Goal: Information Seeking & Learning: Understand process/instructions

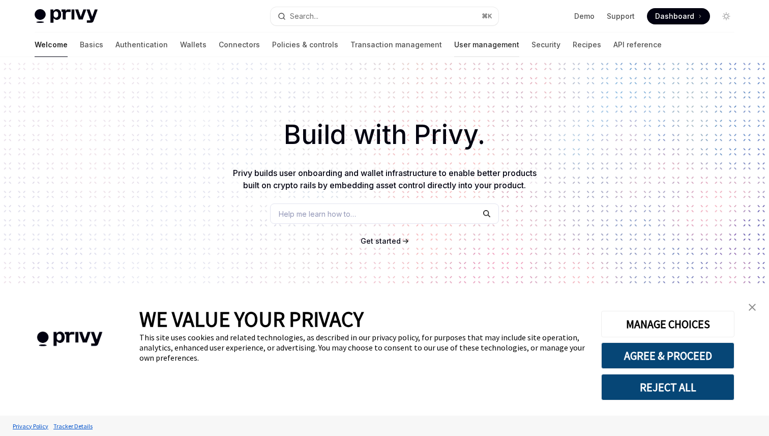
click at [454, 44] on link "User management" at bounding box center [486, 45] width 65 height 24
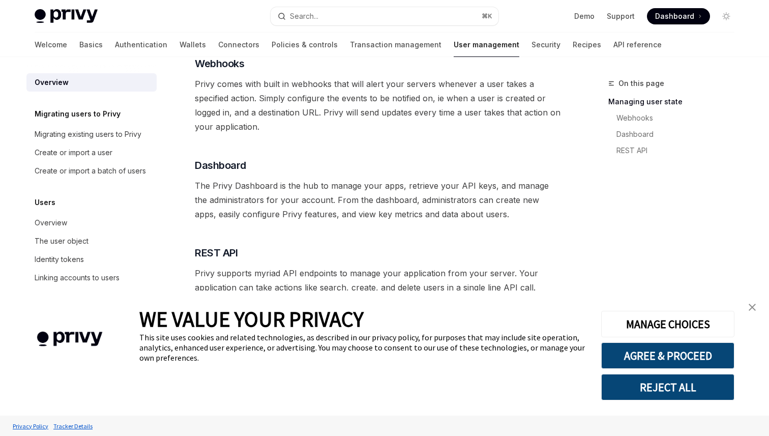
scroll to position [209, 0]
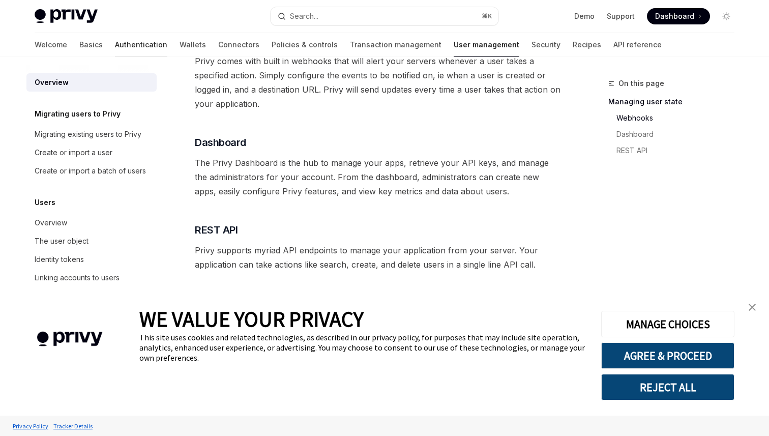
click at [115, 45] on link "Authentication" at bounding box center [141, 45] width 52 height 24
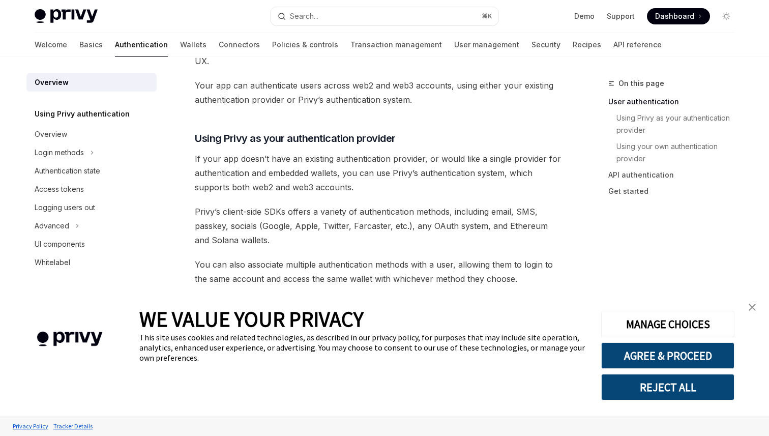
scroll to position [284, 0]
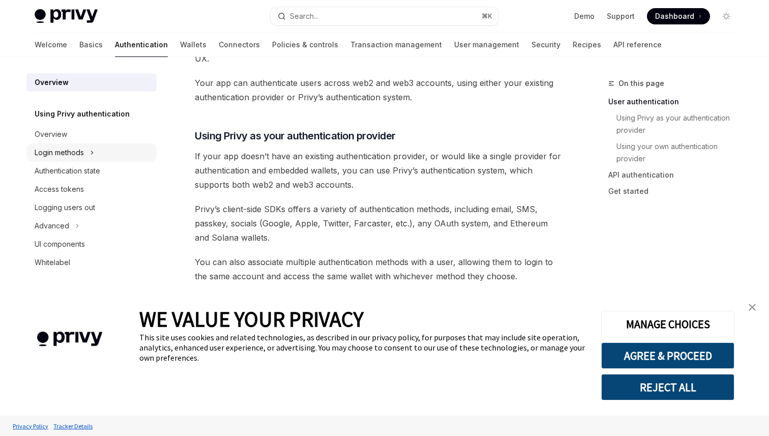
click at [109, 148] on button "Login methods" at bounding box center [91, 152] width 130 height 18
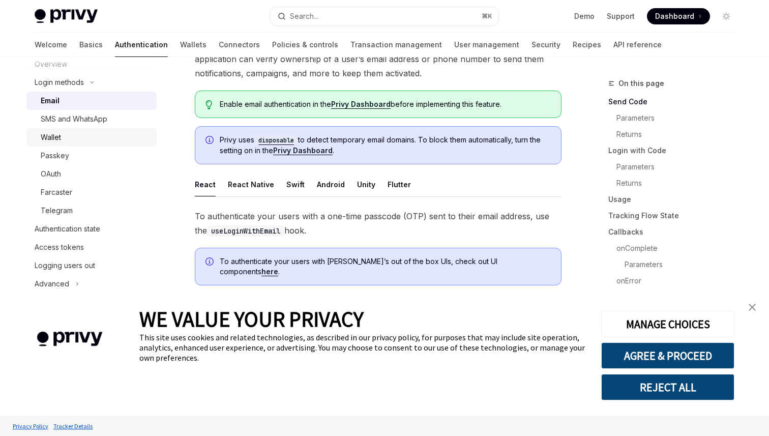
scroll to position [73, 0]
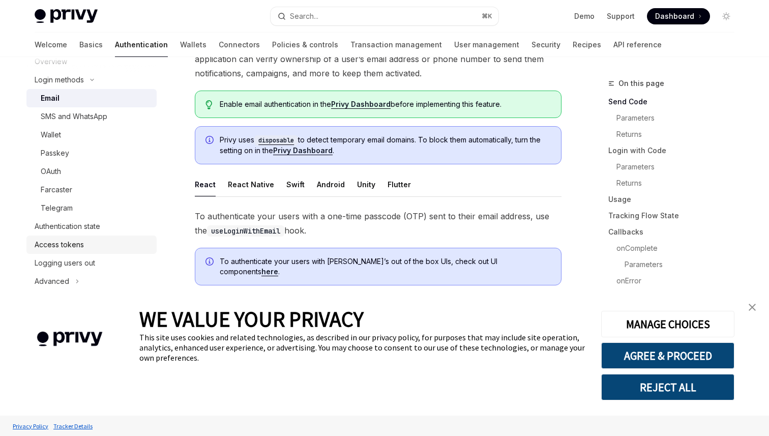
click at [104, 239] on div "Access tokens" at bounding box center [93, 244] width 116 height 12
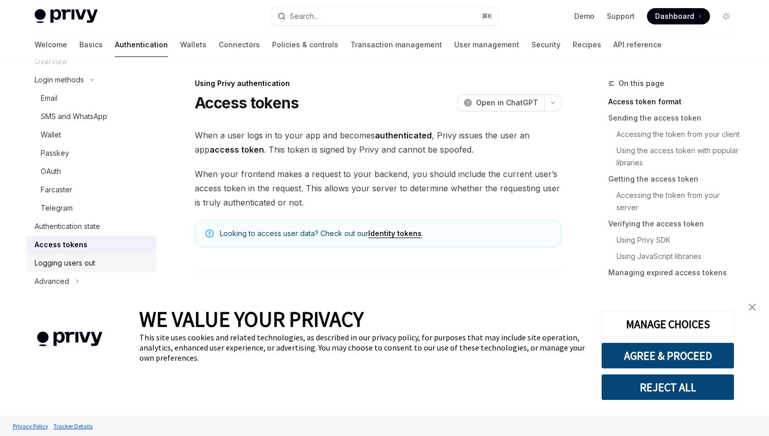
click at [117, 262] on div "Logging users out" at bounding box center [93, 263] width 116 height 12
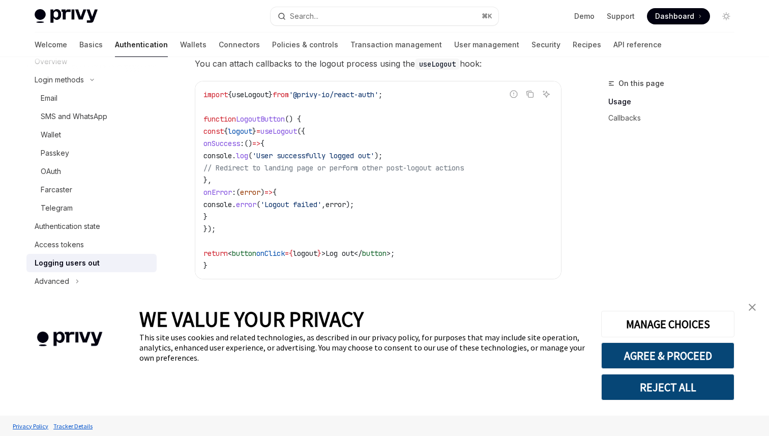
scroll to position [508, 0]
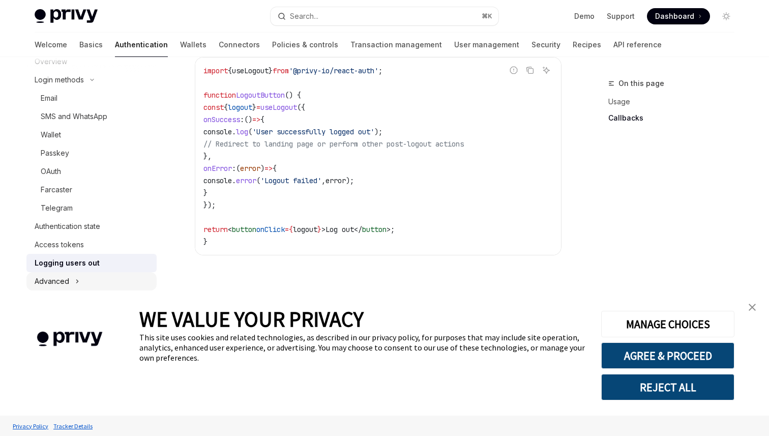
click at [60, 280] on div "Advanced" at bounding box center [52, 281] width 35 height 12
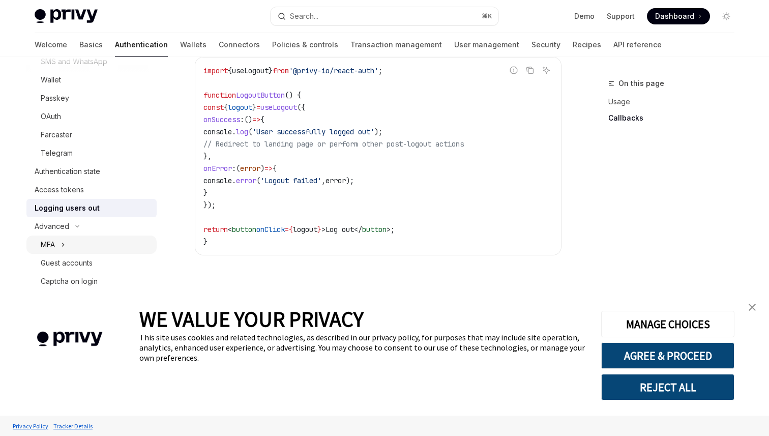
click at [113, 249] on button "MFA" at bounding box center [91, 244] width 130 height 18
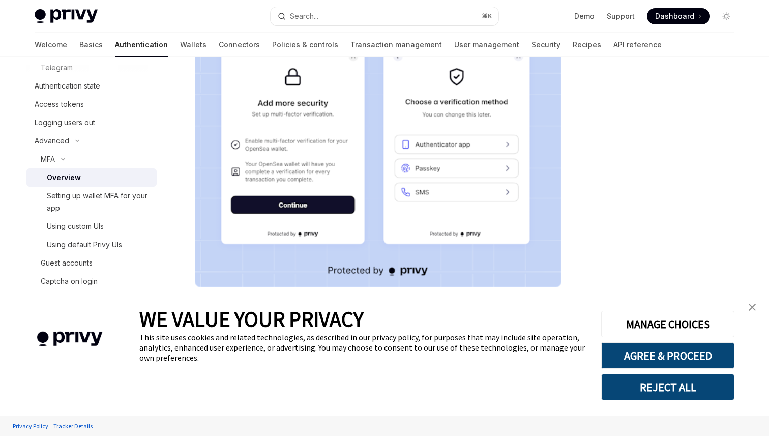
scroll to position [163, 0]
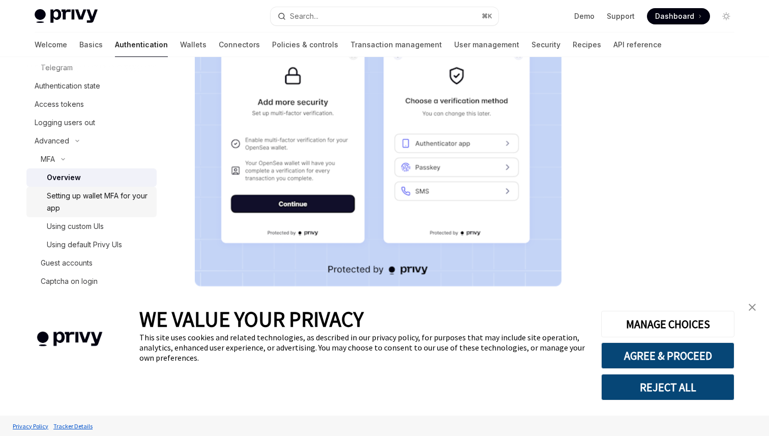
click at [132, 203] on div "Setting up wallet MFA for your app" at bounding box center [99, 202] width 104 height 24
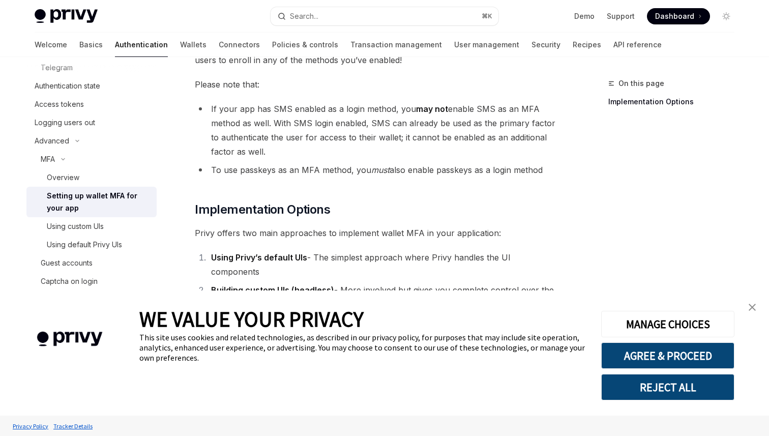
scroll to position [476, 0]
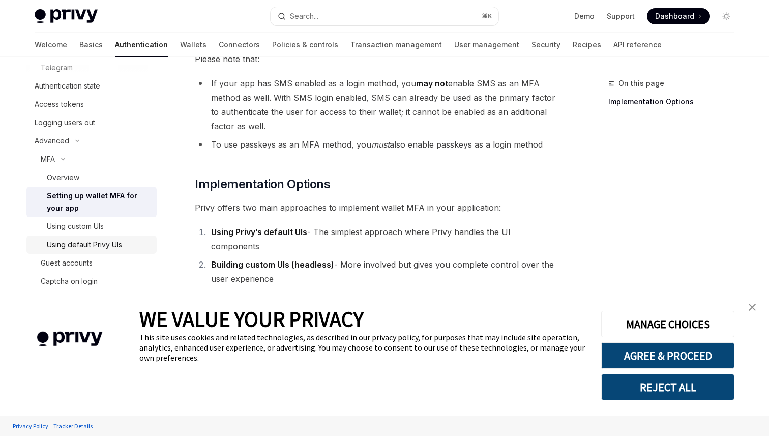
click at [104, 247] on div "Using default Privy UIs" at bounding box center [84, 244] width 75 height 12
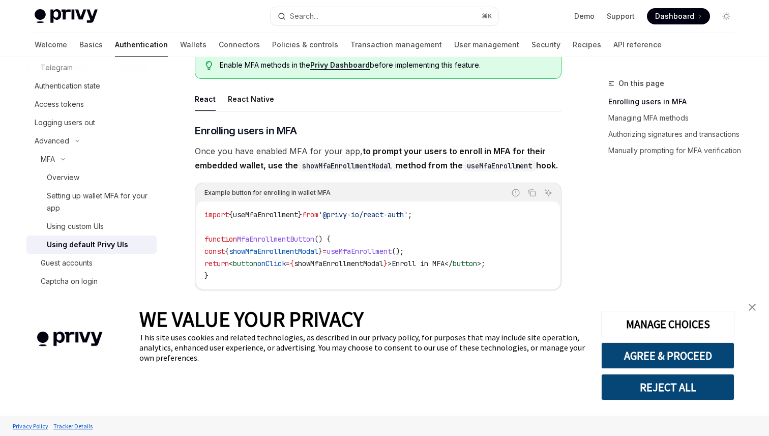
scroll to position [84, 0]
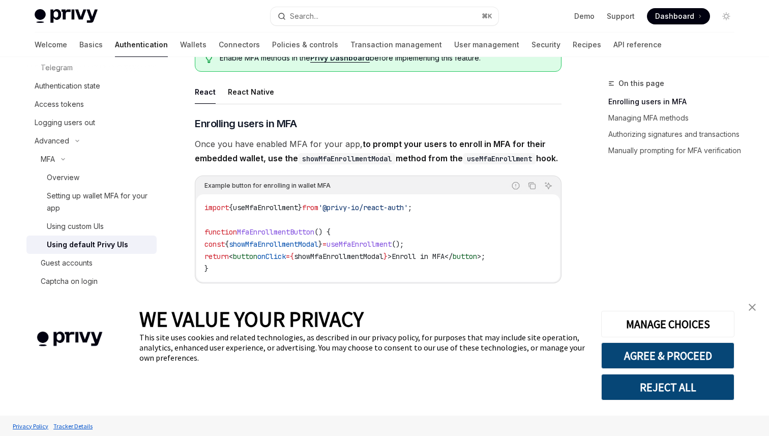
click at [244, 94] on div "React Native" at bounding box center [251, 92] width 46 height 24
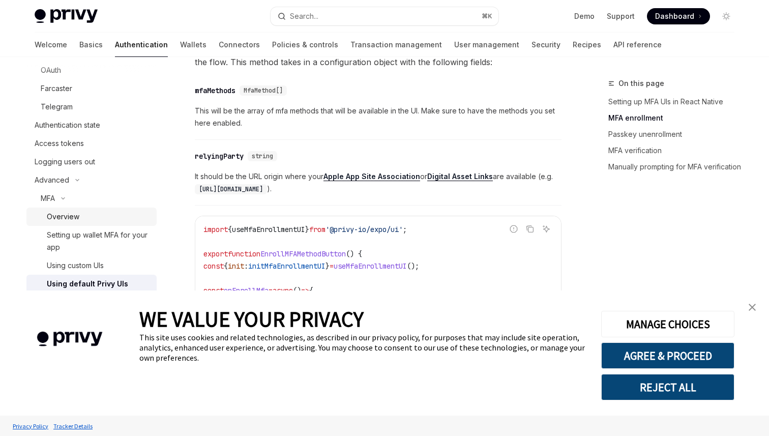
scroll to position [169, 0]
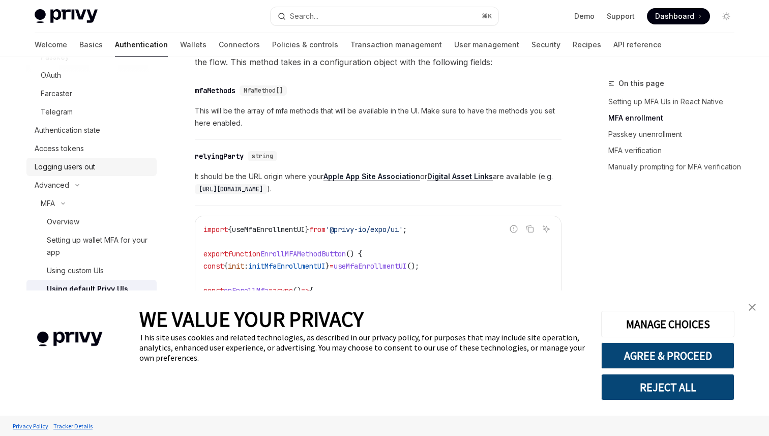
click at [106, 171] on div "Logging users out" at bounding box center [93, 167] width 116 height 12
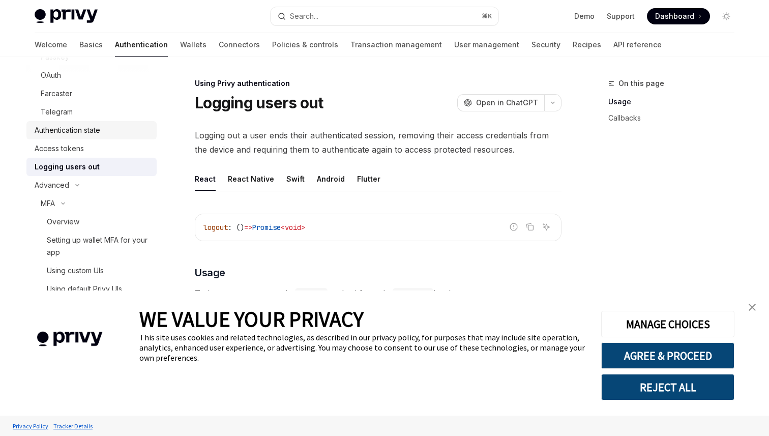
click at [104, 131] on div "Authentication state" at bounding box center [93, 130] width 116 height 12
type textarea "*"
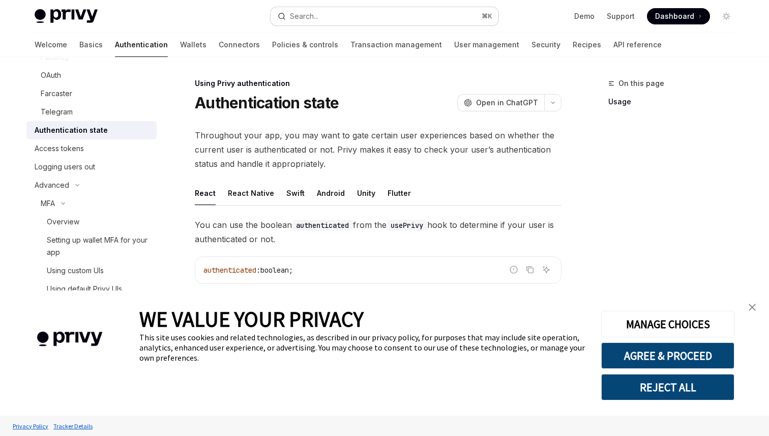
click at [345, 17] on button "Search... ⌘ K" at bounding box center [384, 16] width 228 height 18
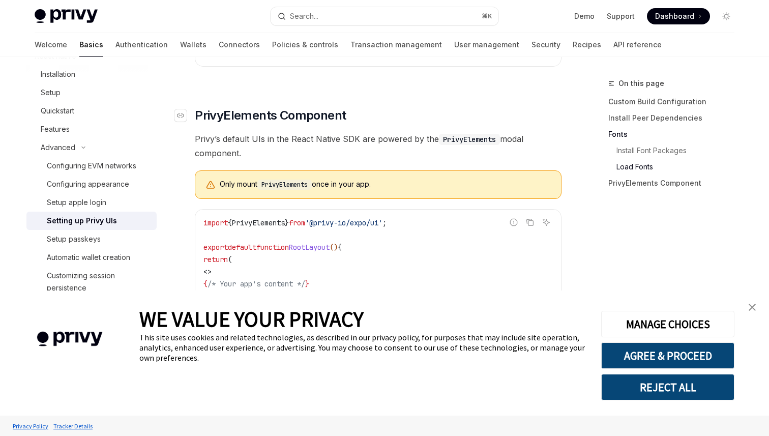
scroll to position [778, 0]
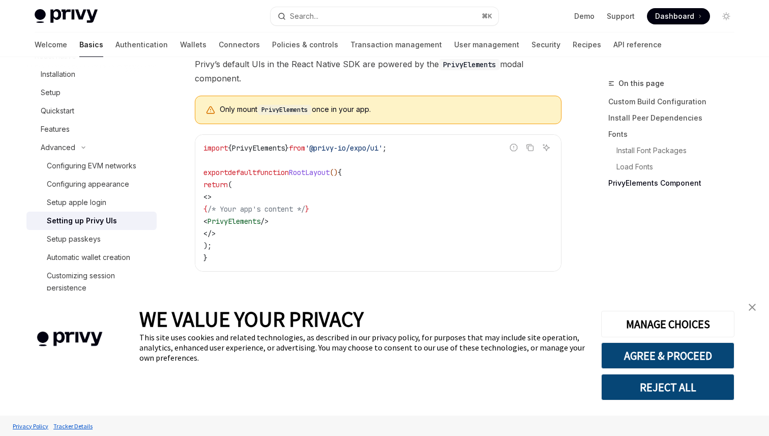
click at [260, 219] on span "PrivyElements" at bounding box center [233, 221] width 53 height 9
copy span "PrivyElements"
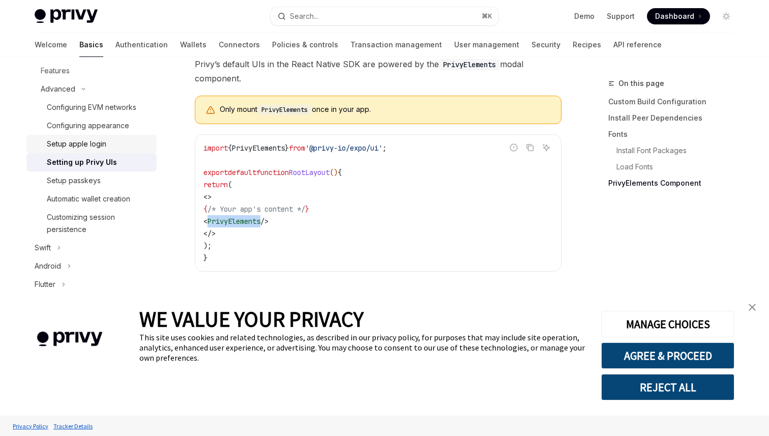
scroll to position [232, 0]
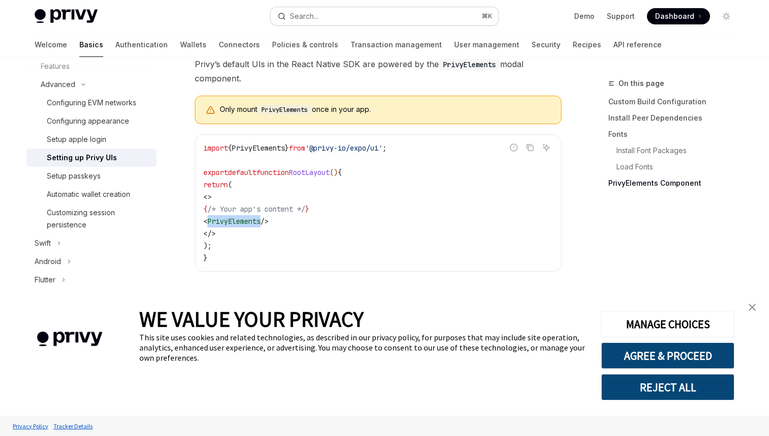
click at [393, 12] on button "Search... ⌘ K" at bounding box center [384, 16] width 228 height 18
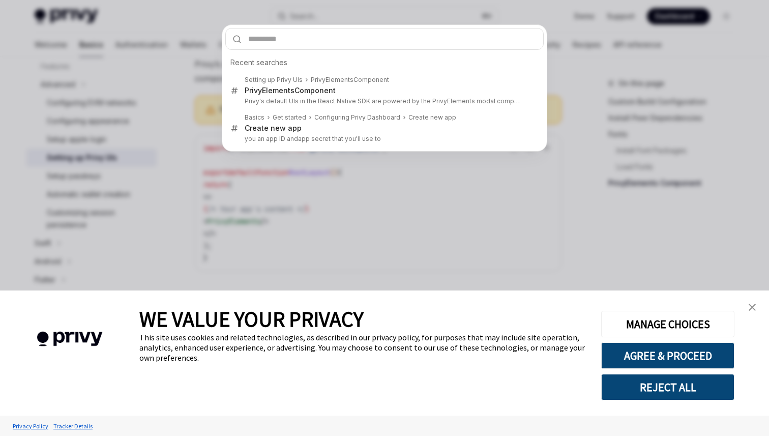
click at [307, 193] on div "Recent searches Setting up Privy UIs PrivyElements Component PrivyElements Comp…" at bounding box center [384, 218] width 769 height 436
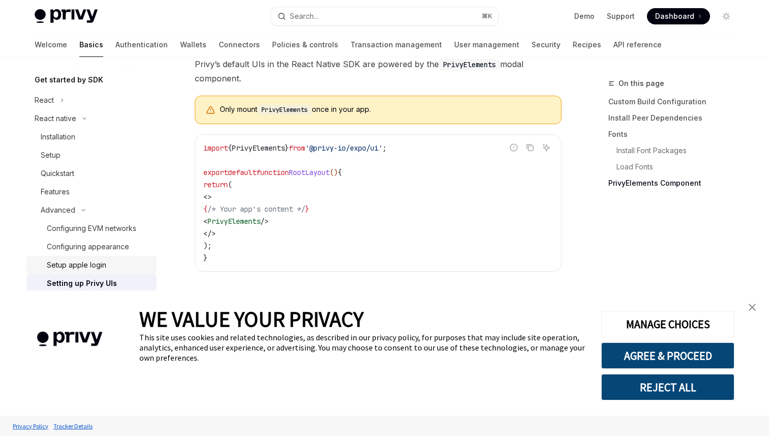
scroll to position [101, 0]
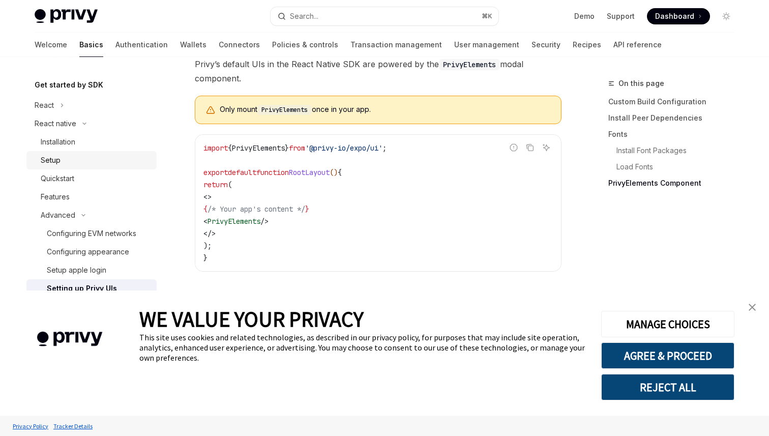
click at [85, 166] on div "Setup" at bounding box center [96, 160] width 110 height 12
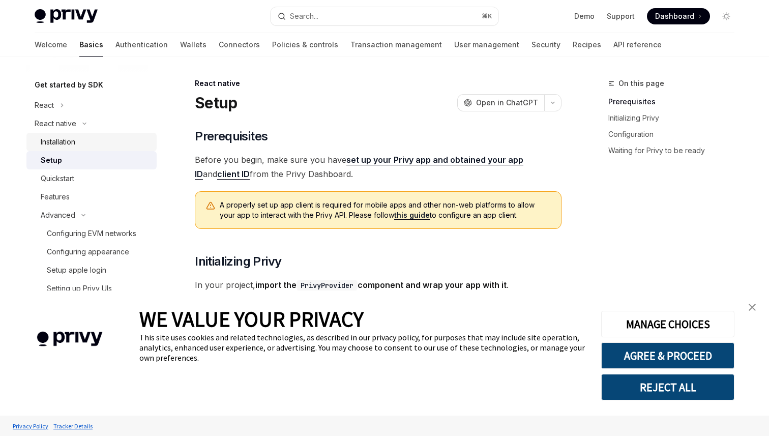
click at [99, 139] on div "Installation" at bounding box center [96, 142] width 110 height 12
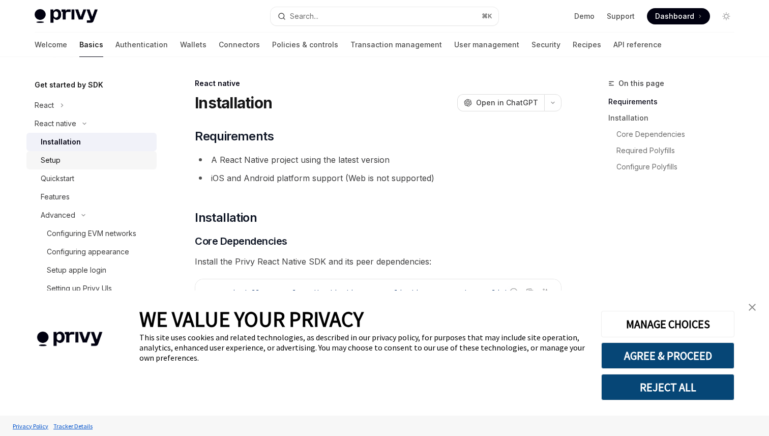
click at [98, 158] on div "Setup" at bounding box center [96, 160] width 110 height 12
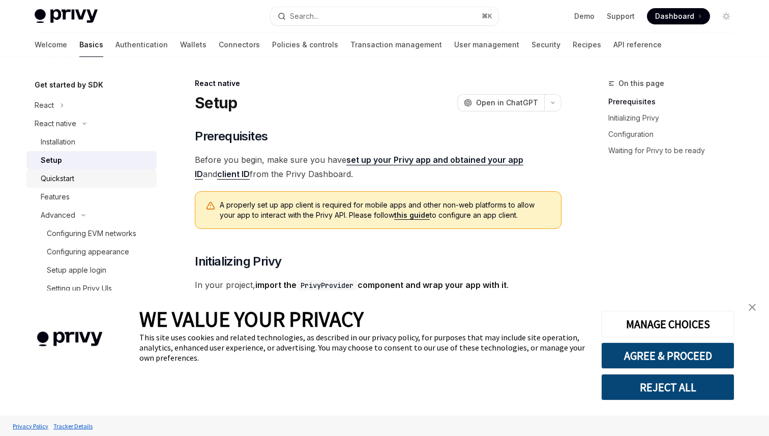
click at [98, 176] on div "Quickstart" at bounding box center [96, 178] width 110 height 12
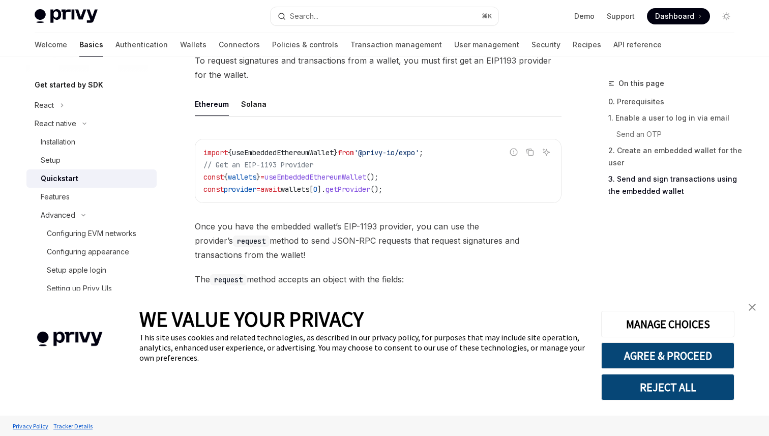
scroll to position [1169, 0]
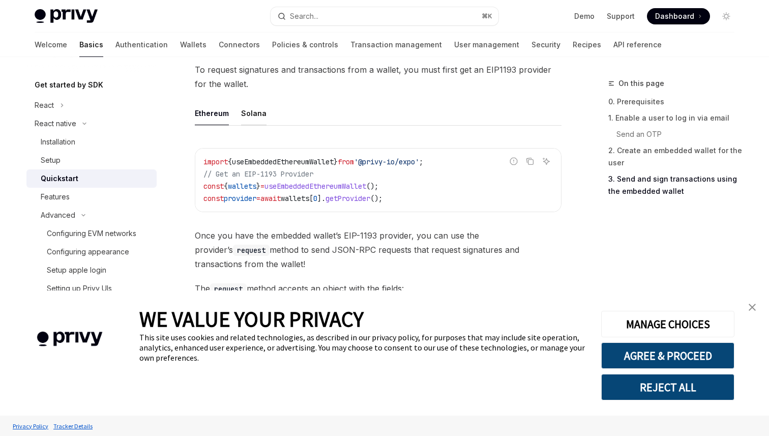
click at [252, 119] on div "Solana" at bounding box center [253, 113] width 25 height 24
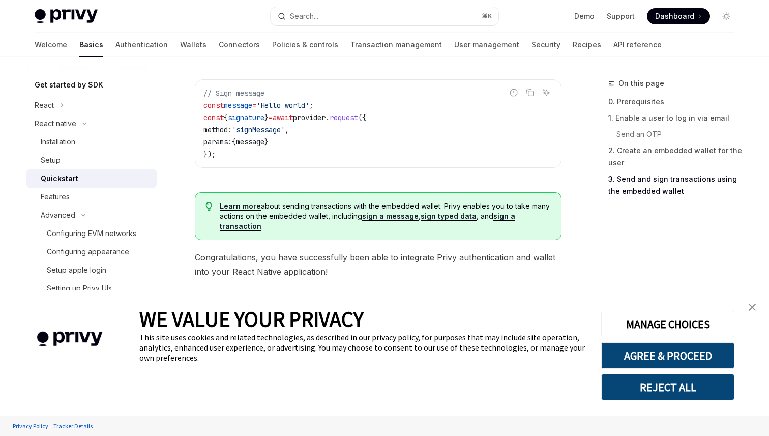
scroll to position [1410, 0]
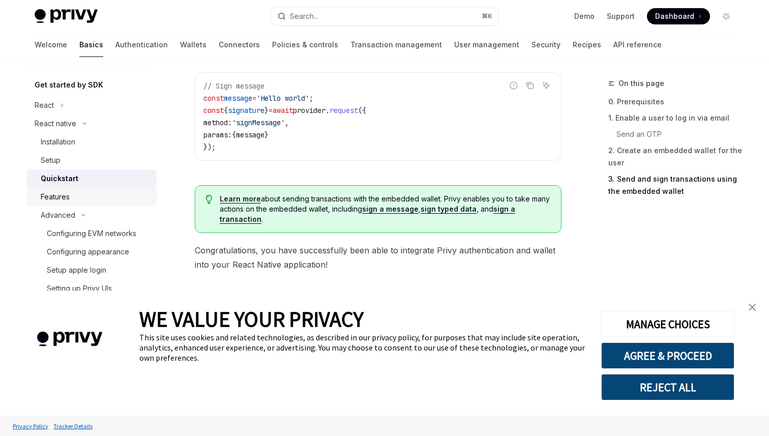
click at [84, 198] on div "Features" at bounding box center [96, 197] width 110 height 12
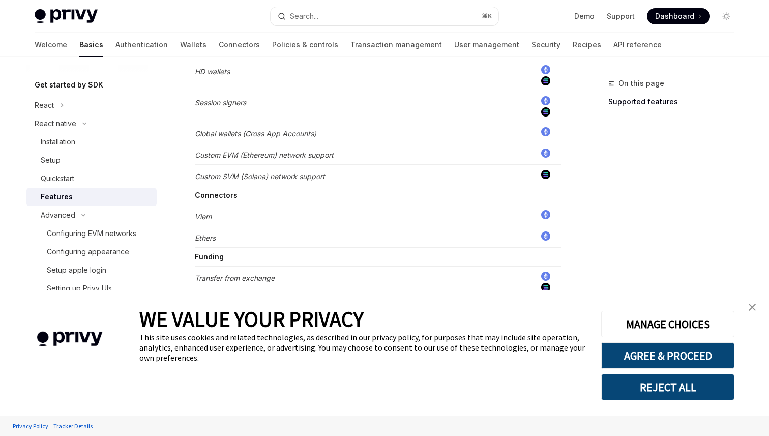
scroll to position [663, 0]
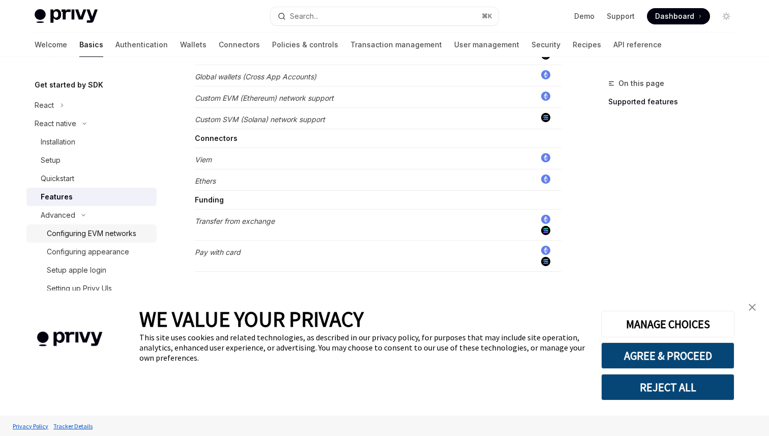
click at [107, 236] on div "Configuring EVM networks" at bounding box center [91, 233] width 89 height 12
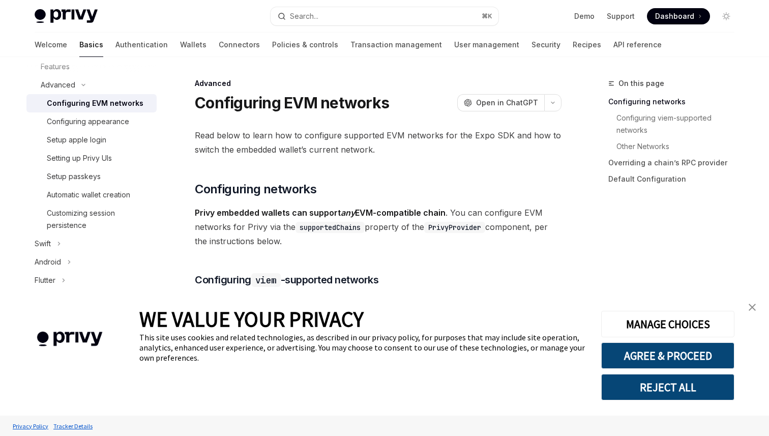
scroll to position [236, 0]
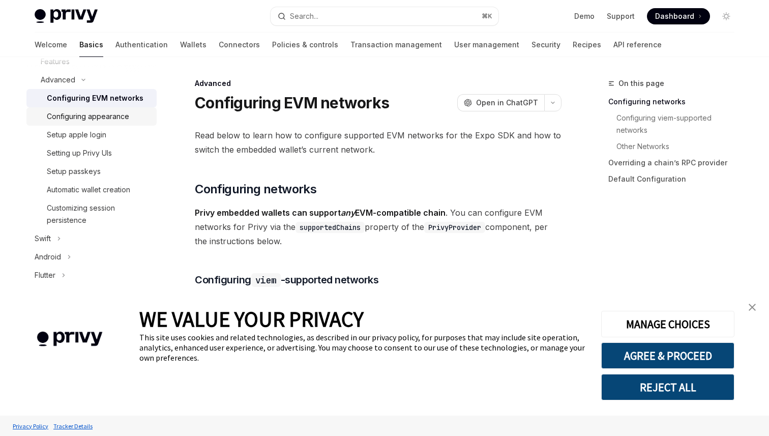
click at [98, 119] on div "Configuring appearance" at bounding box center [88, 116] width 82 height 12
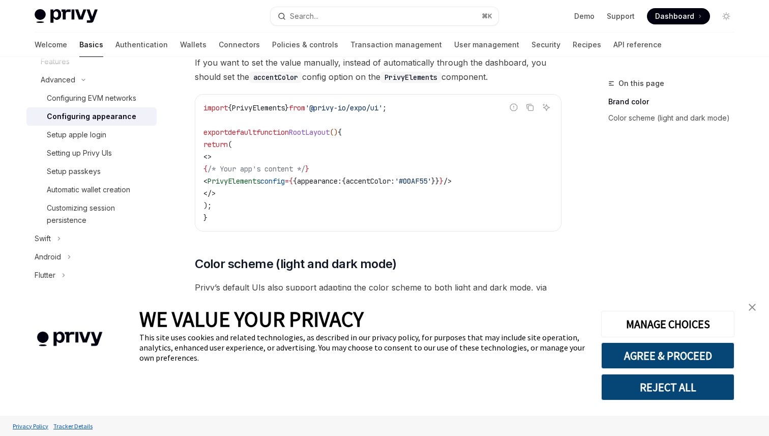
scroll to position [200, 0]
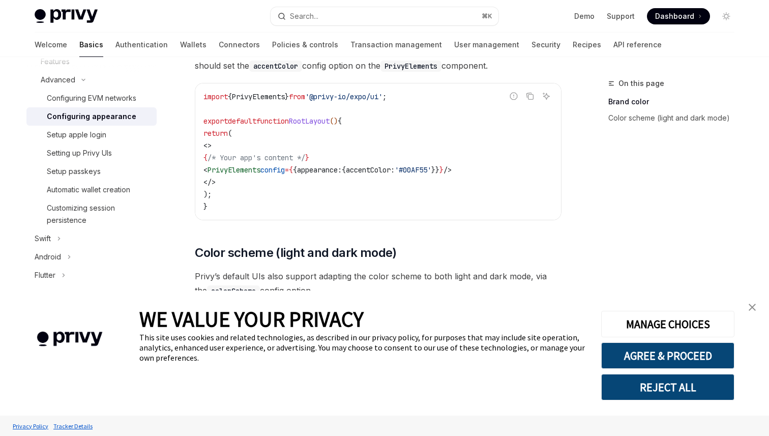
click at [260, 169] on span "PrivyElements" at bounding box center [233, 169] width 53 height 9
copy span "PrivyElements"
click at [255, 169] on span "PrivyElements" at bounding box center [233, 169] width 53 height 9
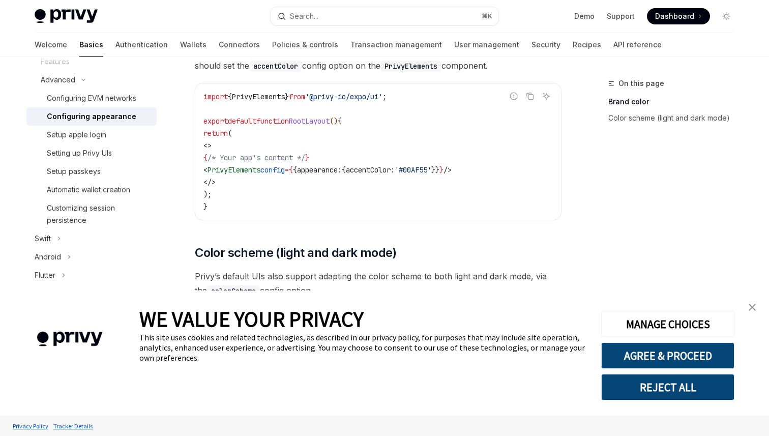
click at [238, 188] on code "import { PrivyElements } from '@privy-io/expo/ui' ; export default function Roo…" at bounding box center [377, 151] width 349 height 122
drag, startPoint x: 234, startPoint y: 169, endPoint x: 287, endPoint y: 169, distance: 52.9
click at [260, 169] on span "PrivyElements" at bounding box center [233, 169] width 53 height 9
copy span "PrivyElements"
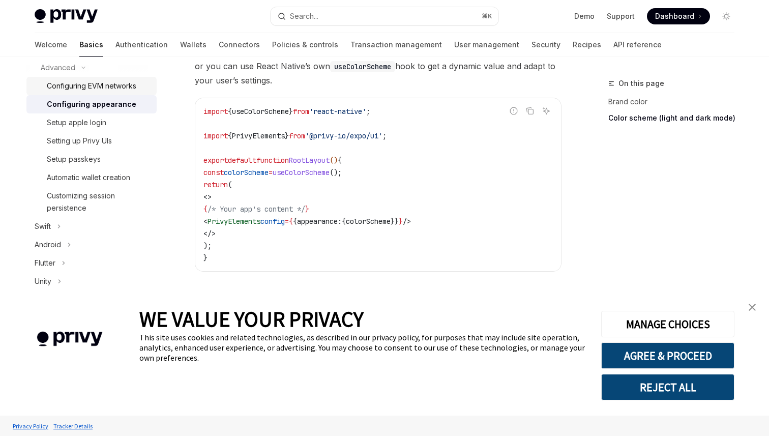
scroll to position [240, 0]
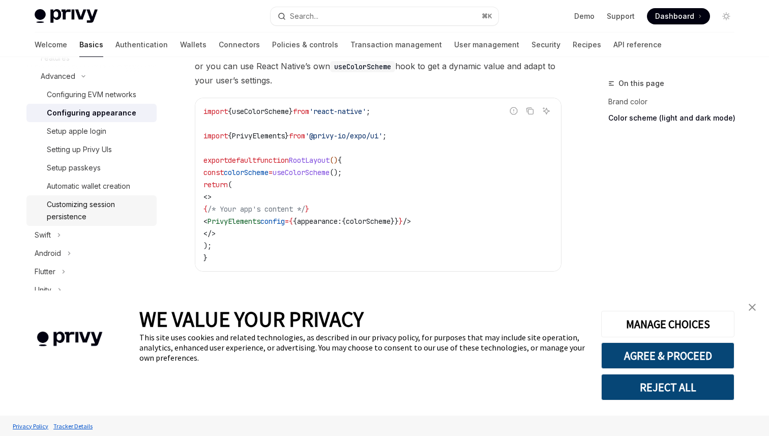
click at [104, 201] on div "Customizing session persistence" at bounding box center [99, 210] width 104 height 24
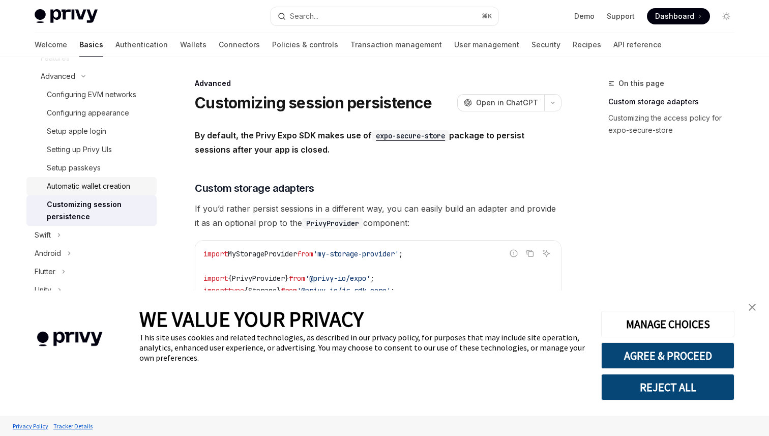
click at [91, 179] on link "Automatic wallet creation" at bounding box center [91, 186] width 130 height 18
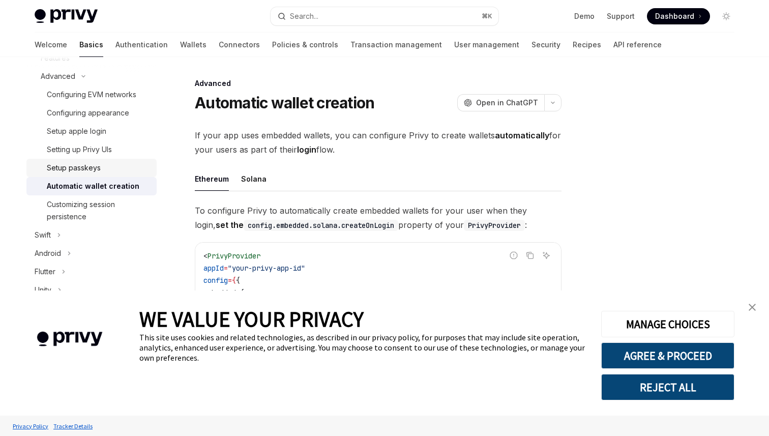
click at [93, 173] on div "Setup passkeys" at bounding box center [74, 168] width 54 height 12
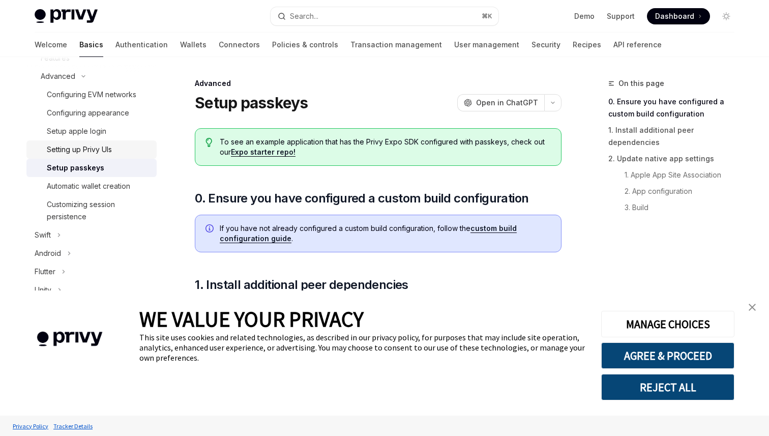
click at [94, 151] on div "Setting up Privy UIs" at bounding box center [79, 149] width 65 height 12
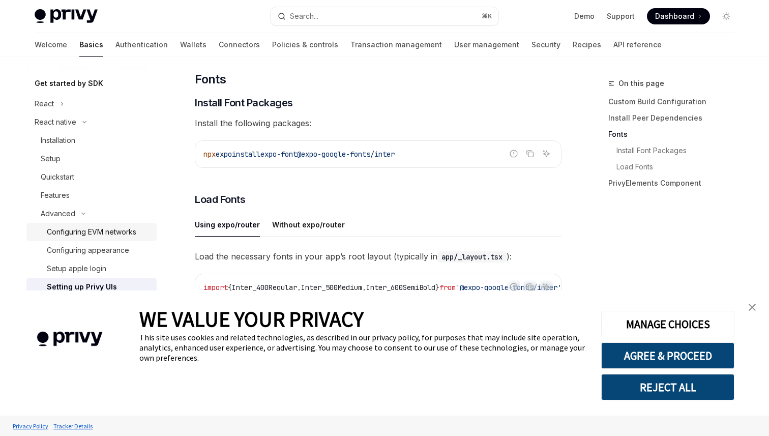
scroll to position [100, 0]
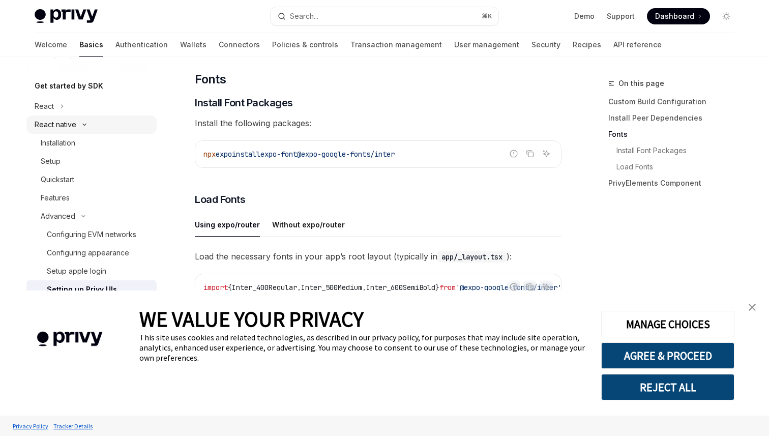
click at [84, 125] on icon "Toggle React native section" at bounding box center [84, 125] width 3 height 2
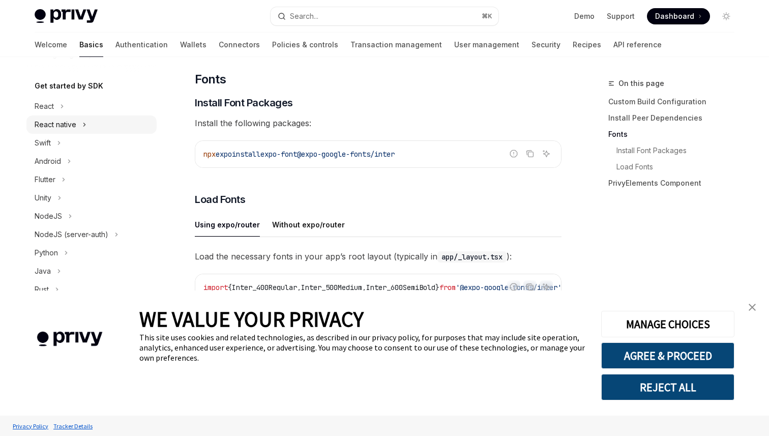
click at [84, 125] on icon "Toggle React native section" at bounding box center [85, 124] width 2 height 3
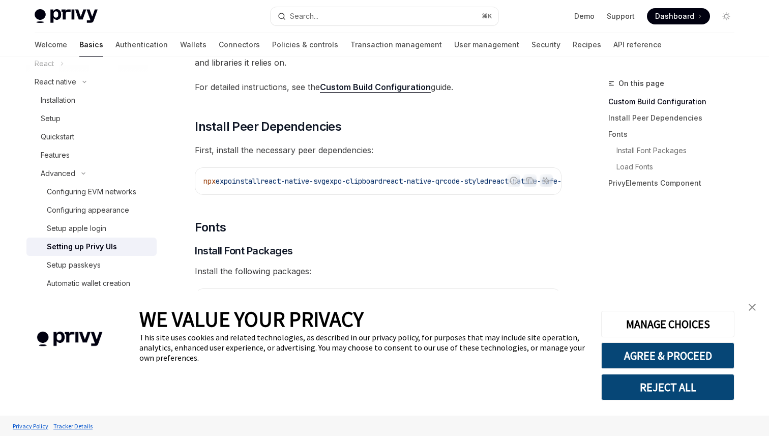
scroll to position [180, 0]
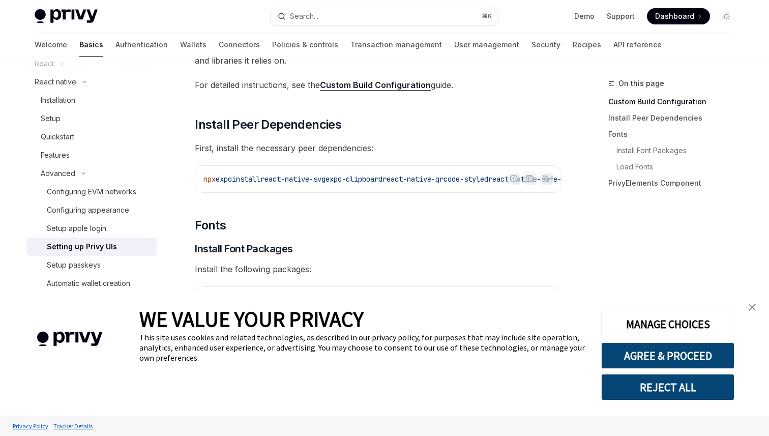
click at [357, 81] on link "Custom Build Configuration" at bounding box center [375, 85] width 111 height 11
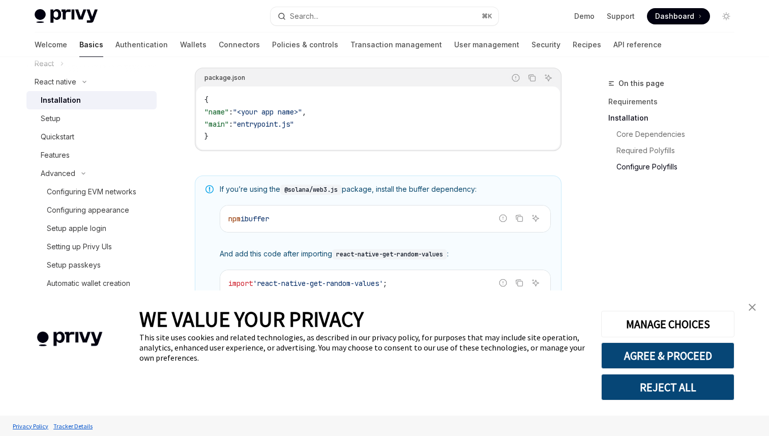
scroll to position [776, 0]
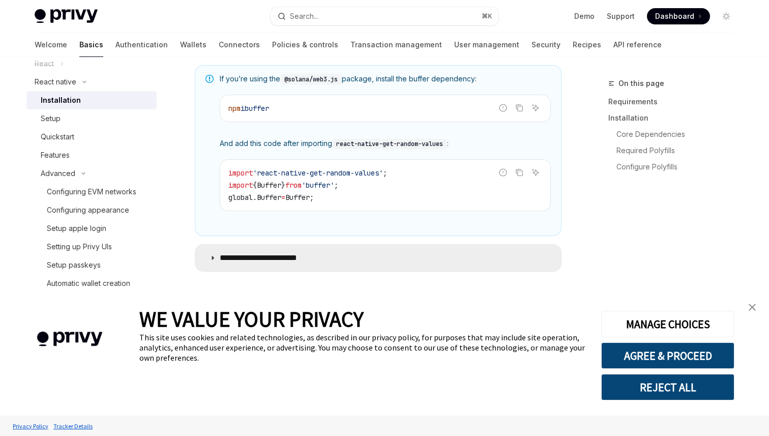
click at [213, 257] on icon at bounding box center [212, 258] width 6 height 6
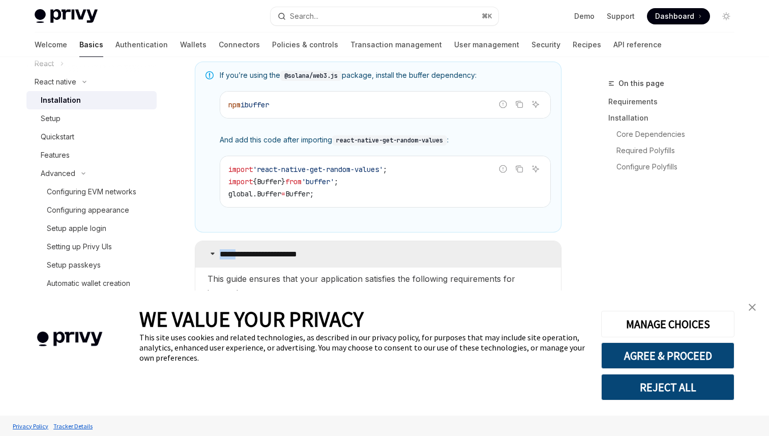
click at [213, 256] on icon at bounding box center [212, 253] width 6 height 6
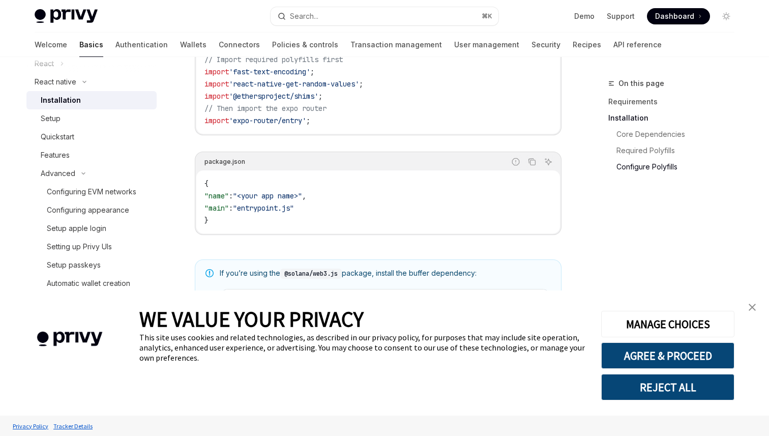
scroll to position [776, 0]
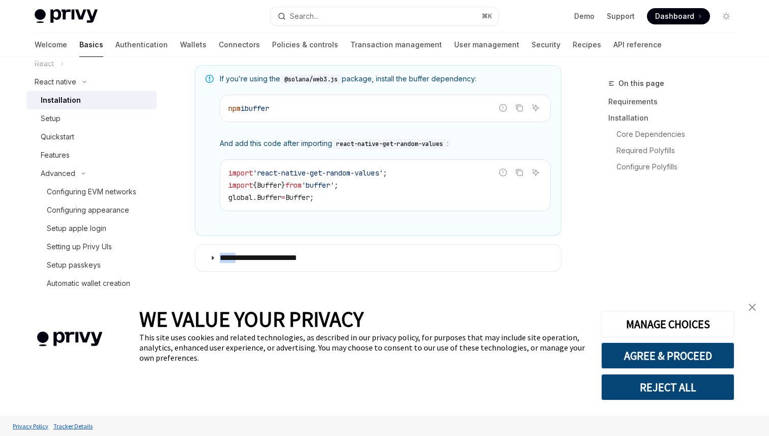
type textarea "*"
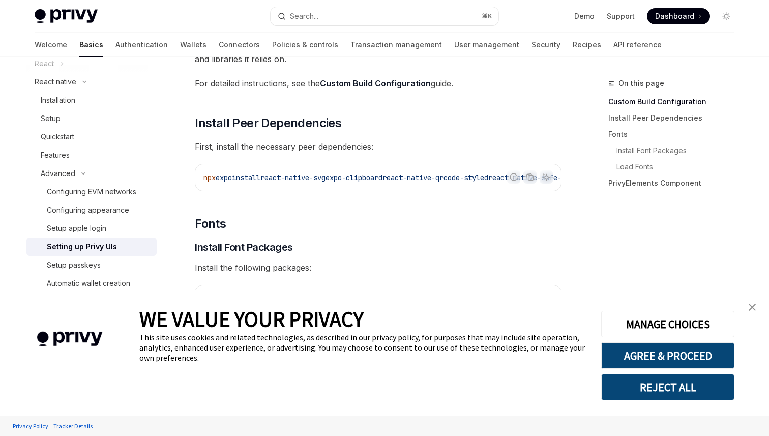
scroll to position [180, 0]
click at [584, 18] on link "Demo" at bounding box center [584, 16] width 20 height 10
